Goal: Task Accomplishment & Management: Manage account settings

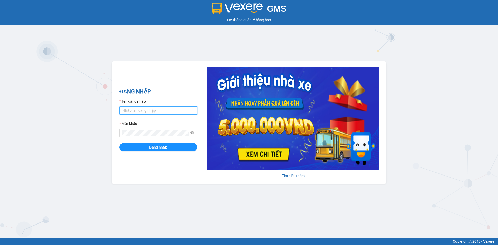
click at [170, 113] on input "Tên đăng nhập" at bounding box center [158, 110] width 78 height 8
type input "ldhon.ducphatth"
click at [146, 128] on div "Mật khẩu" at bounding box center [158, 125] width 78 height 8
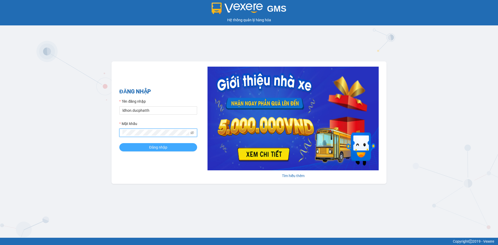
click at [143, 149] on button "Đăng nhập" at bounding box center [158, 147] width 78 height 8
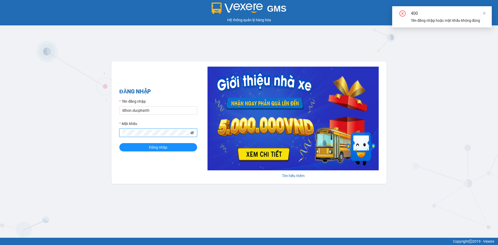
click at [192, 132] on icon "eye-invisible" at bounding box center [192, 133] width 4 height 4
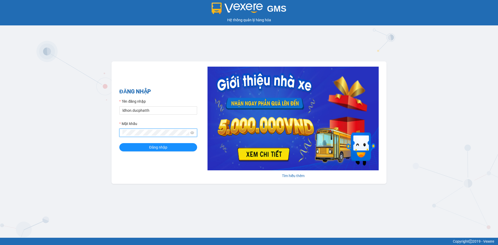
click at [108, 134] on div "GMS Hệ thống quản lý hàng hóa ĐĂNG NHẬP Tên đăng nhập ldhon.ducphatth Mật khẩu …" at bounding box center [249, 119] width 498 height 238
click at [148, 145] on button "Đăng nhập" at bounding box center [158, 147] width 78 height 8
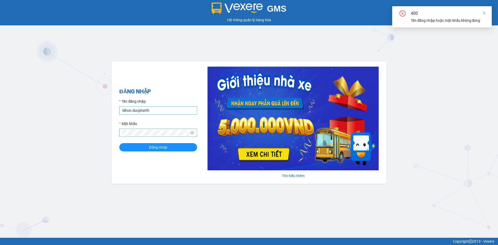
drag, startPoint x: 152, startPoint y: 104, endPoint x: 154, endPoint y: 109, distance: 5.8
click at [152, 106] on div "Tên đăng nhập" at bounding box center [158, 102] width 78 height 8
click at [154, 109] on input "ldhon.ducphatth" at bounding box center [158, 110] width 78 height 8
